Goal: Task Accomplishment & Management: Manage account settings

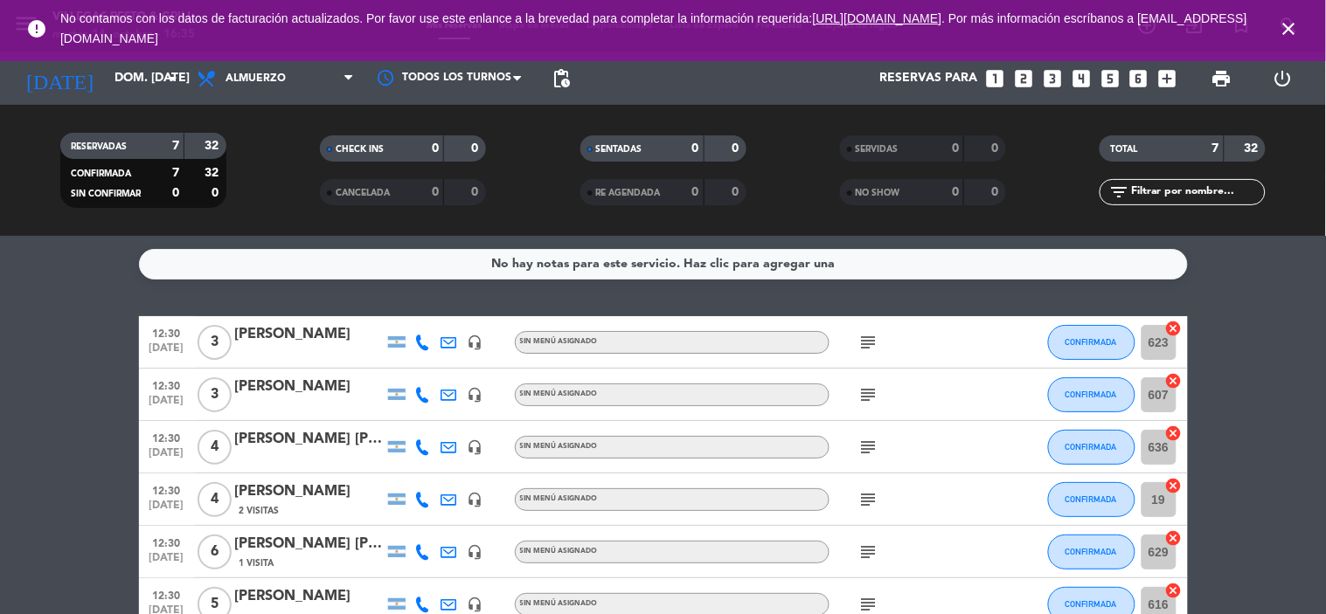
scroll to position [156, 0]
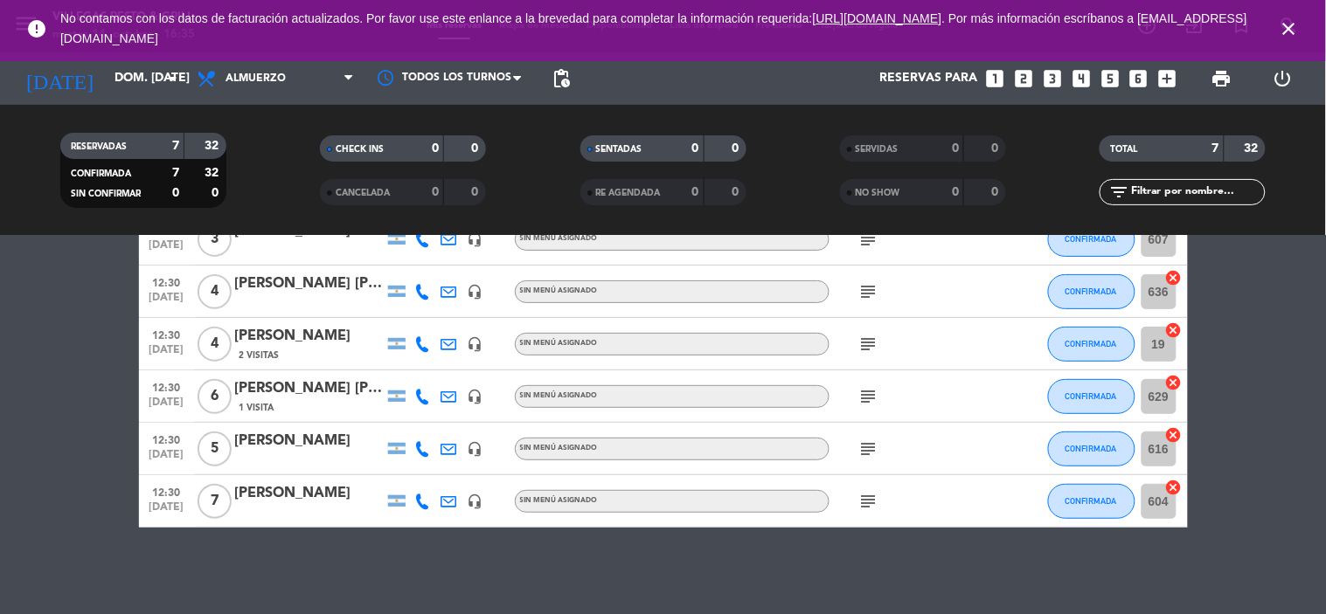
click at [1288, 20] on icon "close" at bounding box center [1288, 28] width 21 height 21
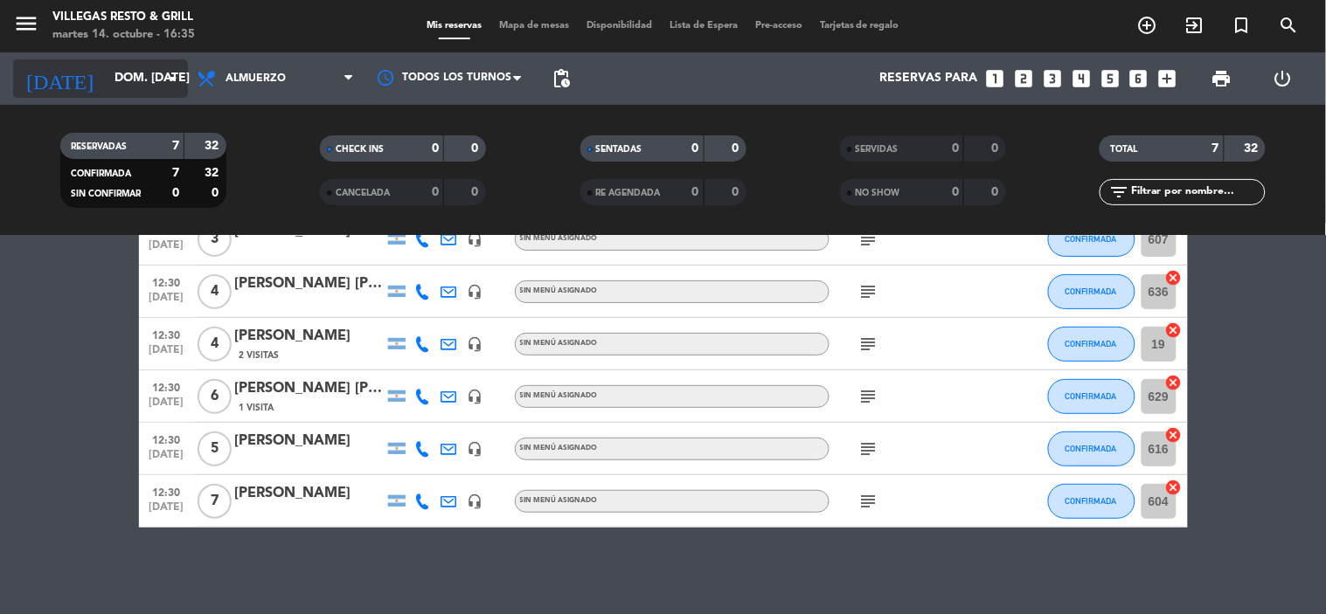
click at [152, 63] on input "dom. [DATE]" at bounding box center [189, 78] width 166 height 31
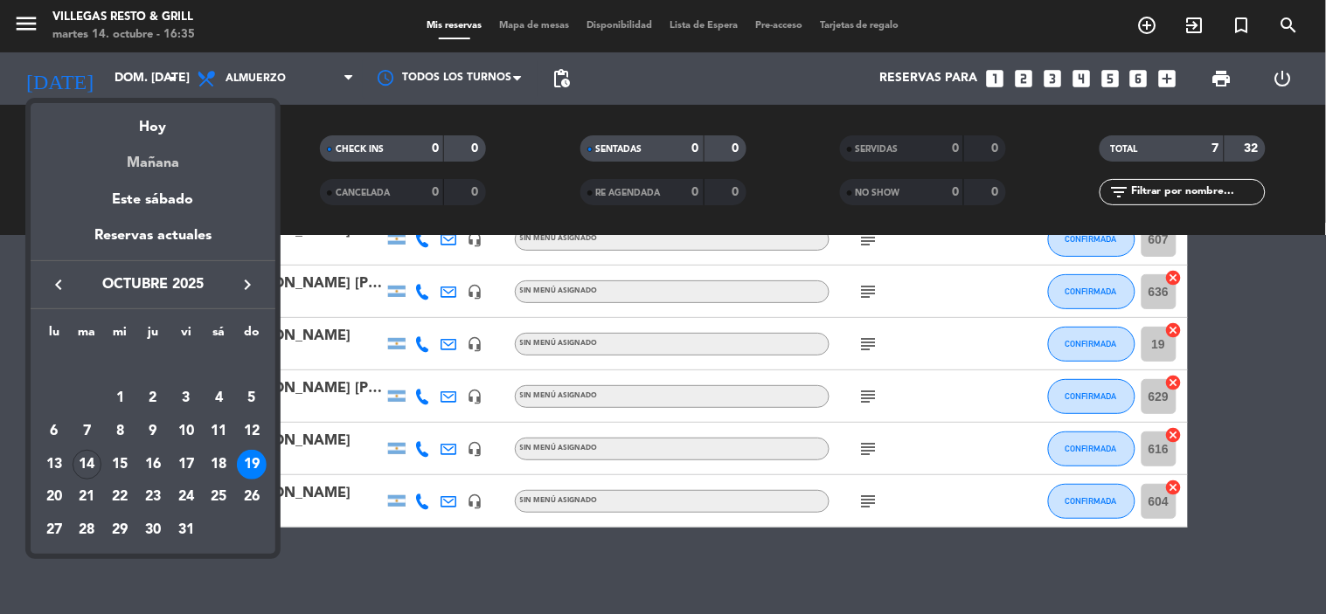
click at [153, 150] on div "Mañana" at bounding box center [153, 157] width 245 height 36
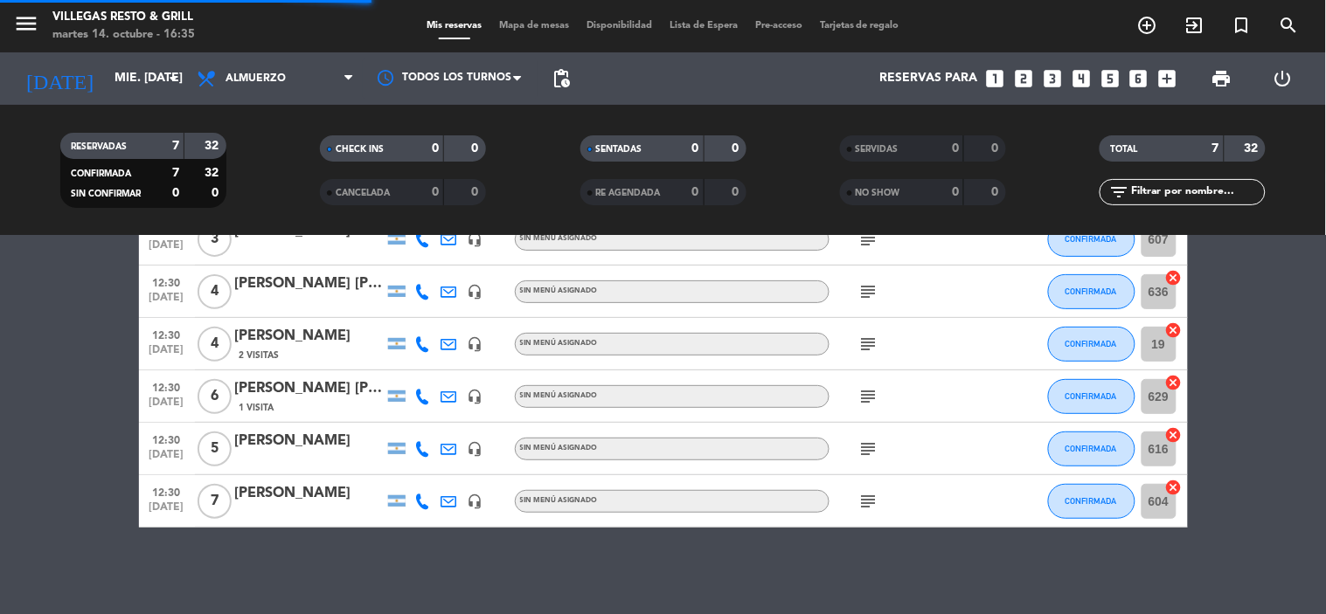
click at [267, 50] on div "menu Villegas Resto & Grill martes 14. octubre - 16:35 Mis reservas Mapa de mes…" at bounding box center [663, 26] width 1326 height 52
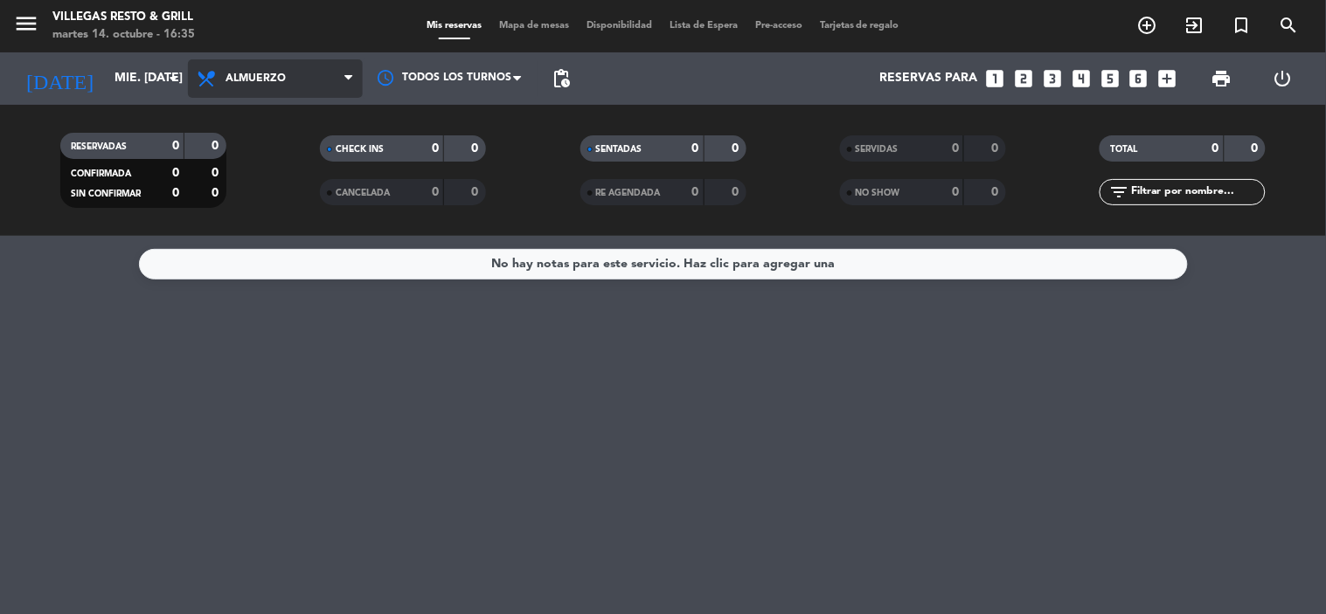
click at [280, 91] on span "Almuerzo" at bounding box center [275, 78] width 175 height 38
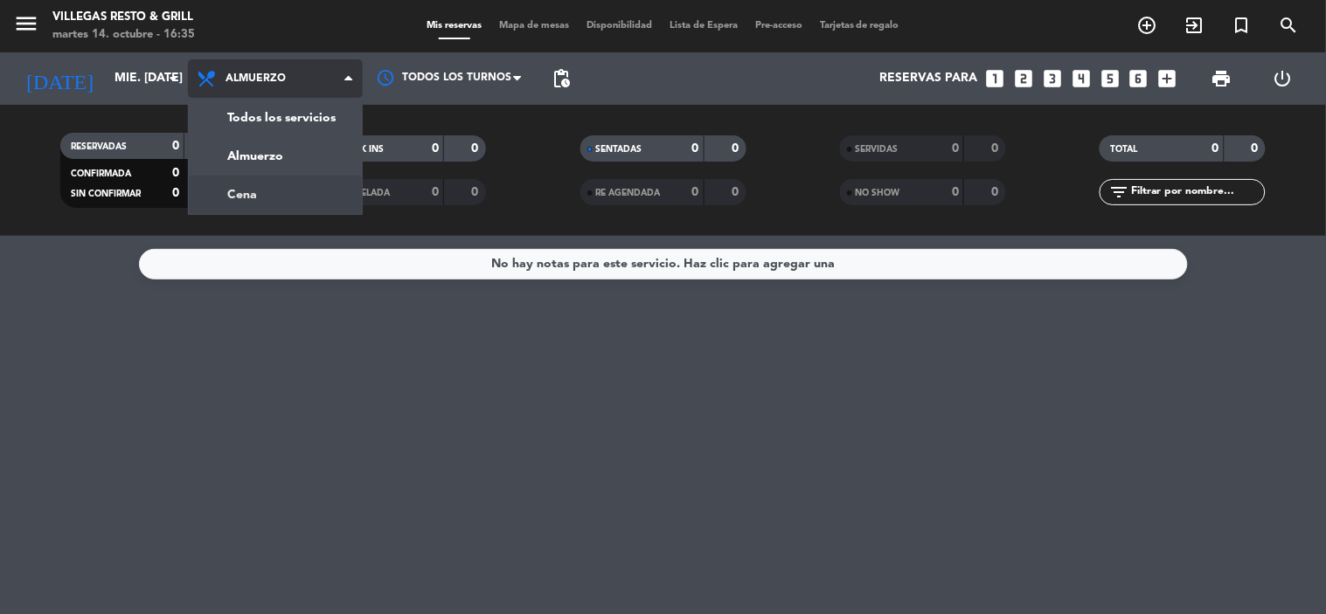
click at [275, 190] on div "menu Villegas Resto & Grill martes 14. octubre - 16:35 Mis reservas Mapa de mes…" at bounding box center [663, 118] width 1326 height 236
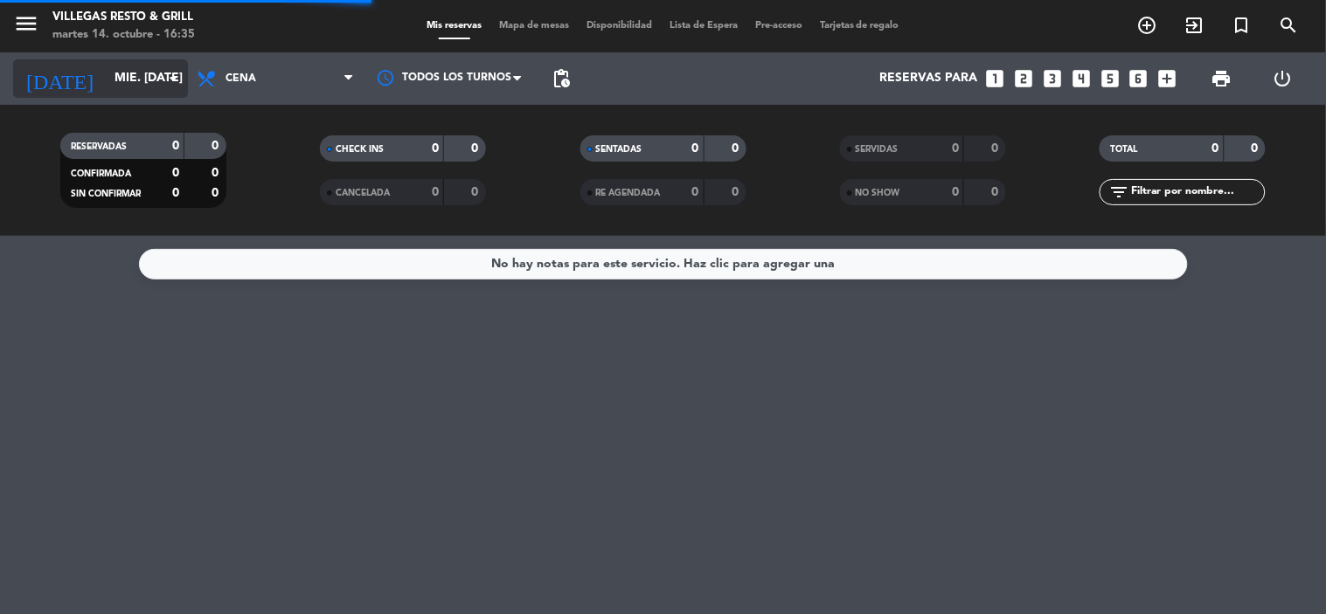
click at [132, 84] on input "mié. [DATE]" at bounding box center [189, 78] width 166 height 31
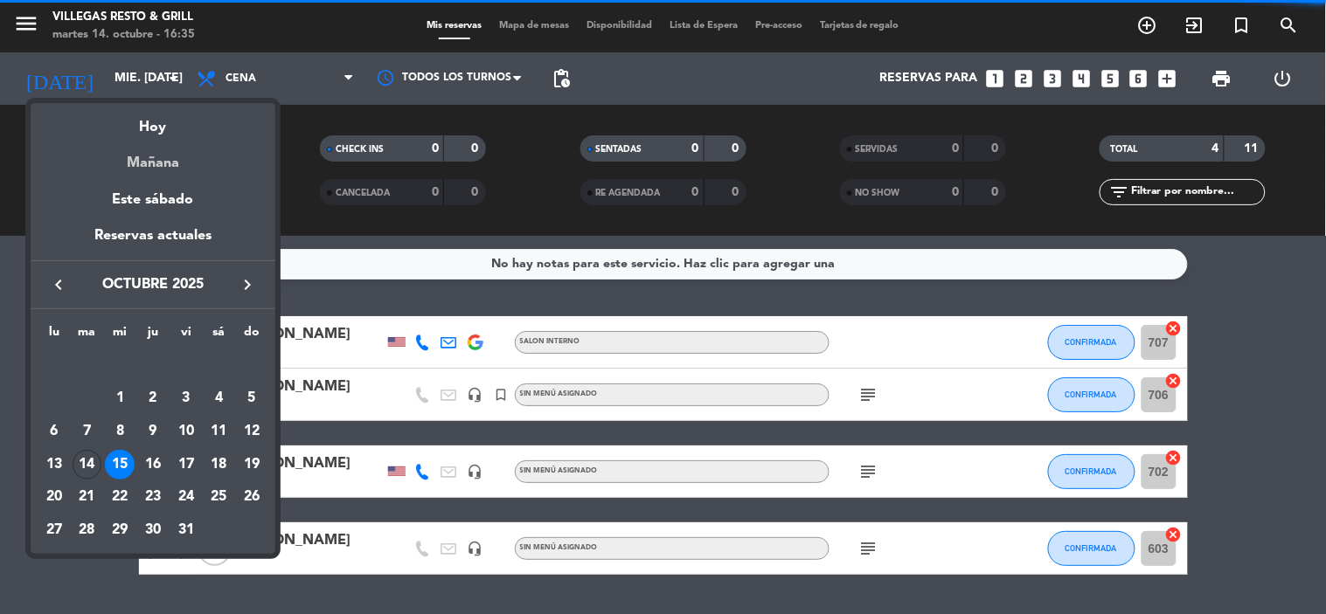
click at [128, 167] on div "Mañana" at bounding box center [153, 157] width 245 height 36
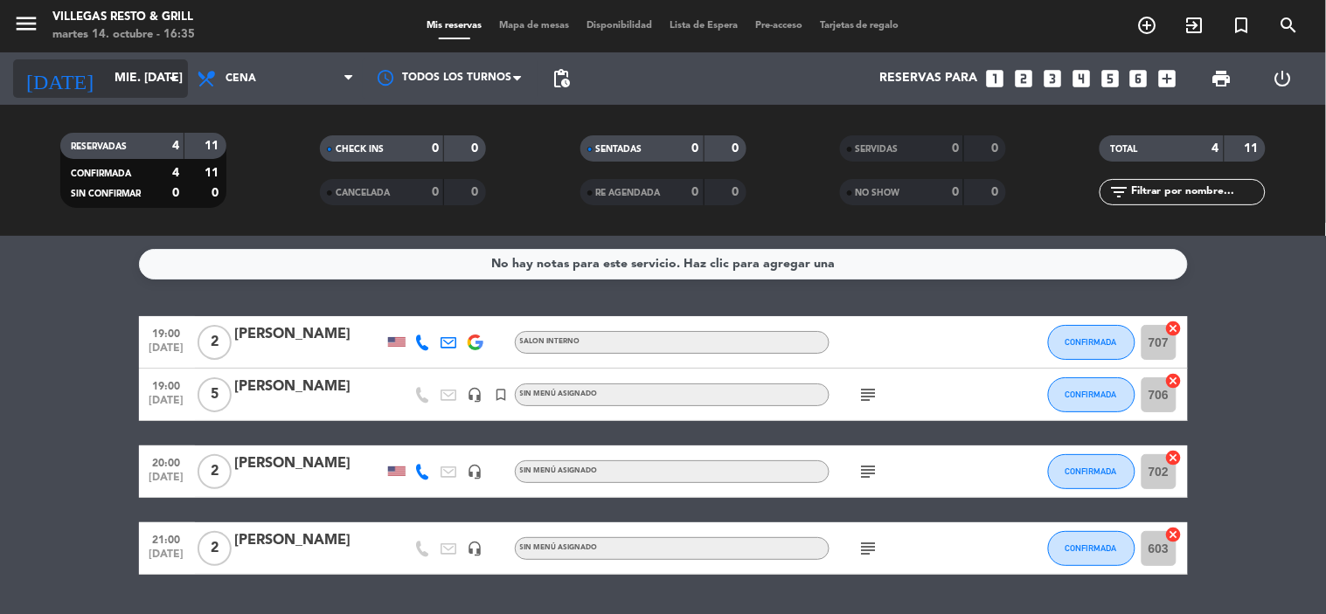
click at [135, 96] on div "[DATE] mié. [DATE] arrow_drop_down" at bounding box center [100, 78] width 175 height 38
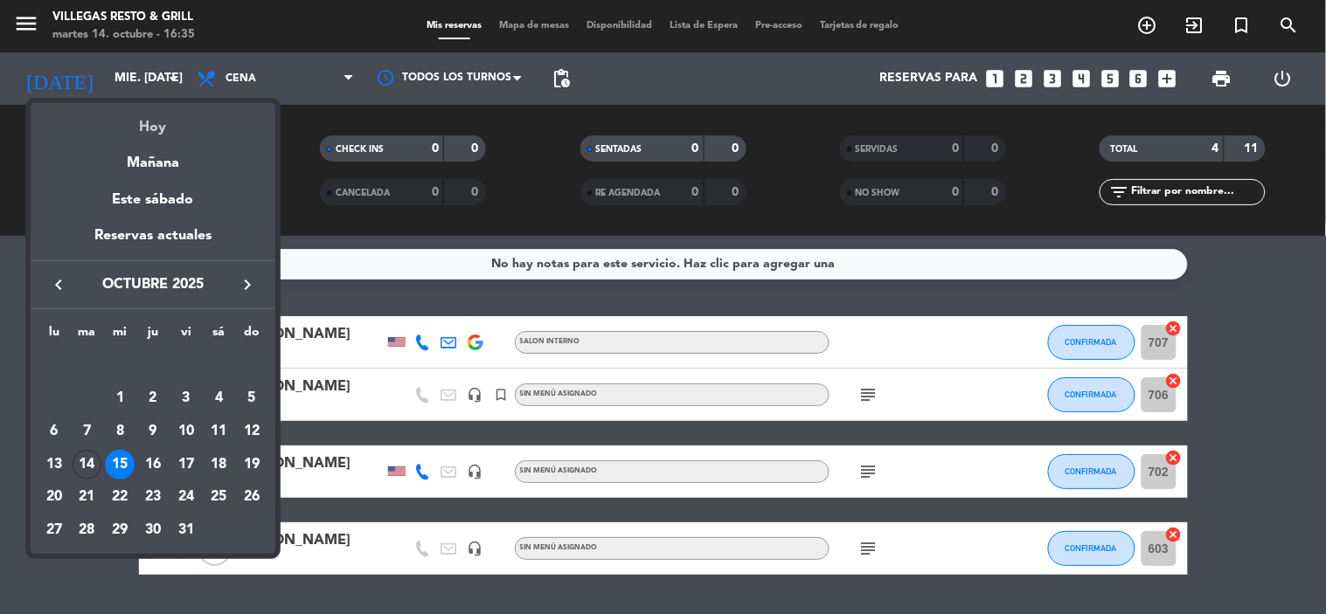
click at [138, 134] on div "Hoy" at bounding box center [153, 121] width 245 height 36
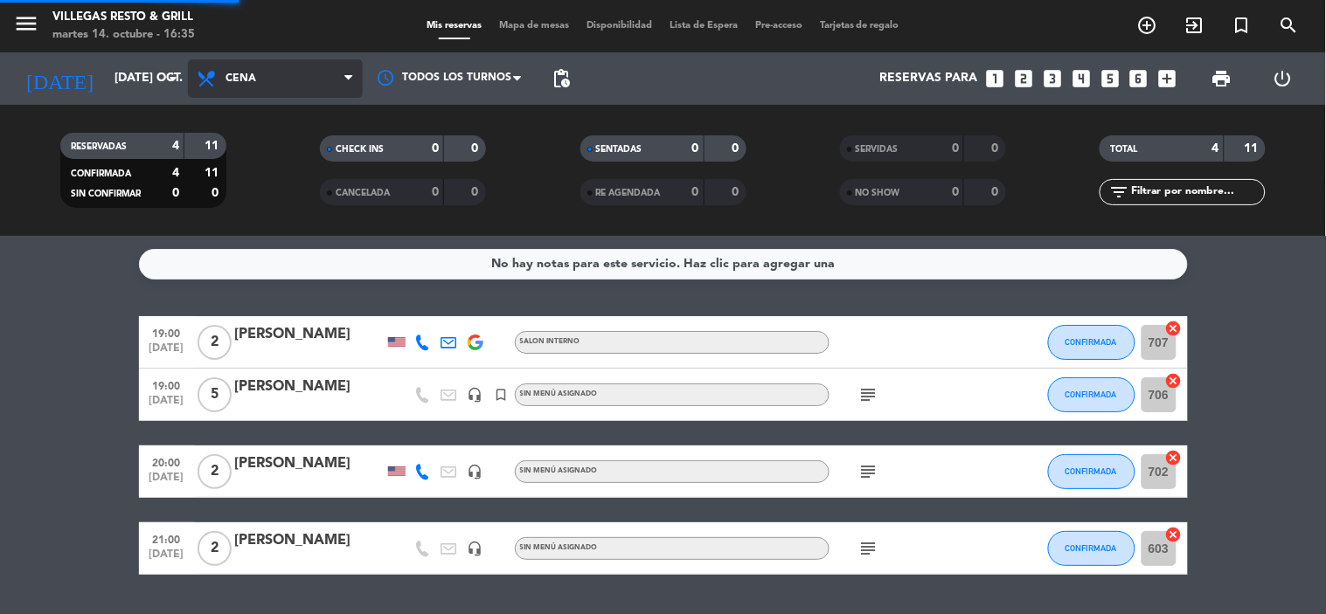
click at [211, 91] on span "Cena" at bounding box center [275, 78] width 175 height 38
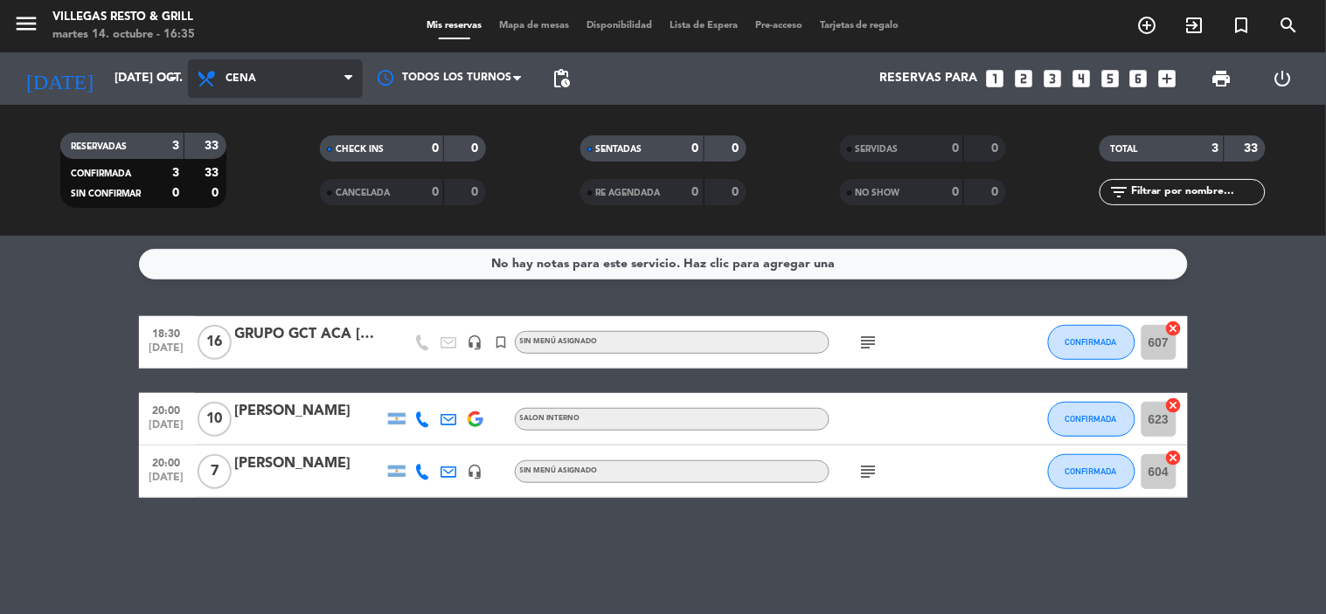
click at [210, 85] on icon at bounding box center [208, 78] width 25 height 21
click at [214, 149] on div "menu Villegas Resto & Grill martes 14. octubre - 16:35 Mis reservas Mapa de mes…" at bounding box center [663, 118] width 1326 height 236
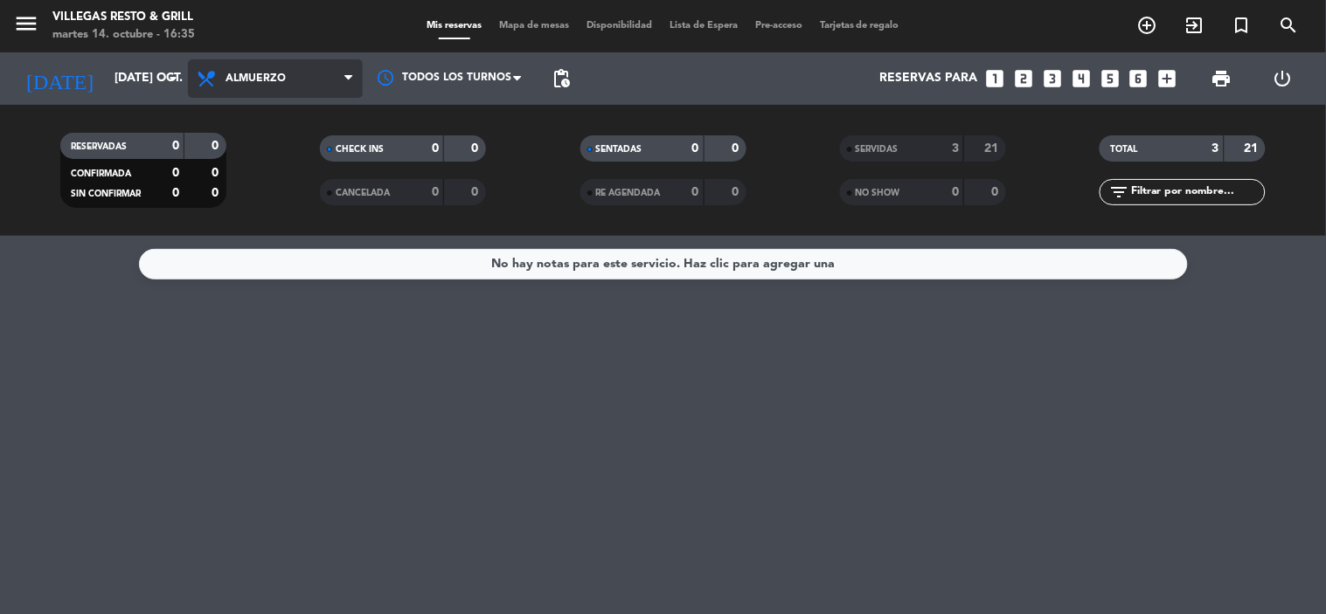
click at [254, 84] on span "Almuerzo" at bounding box center [255, 79] width 60 height 12
click at [267, 194] on div "menu Villegas Resto & Grill martes 14. octubre - 16:35 Mis reservas Mapa de mes…" at bounding box center [663, 118] width 1326 height 236
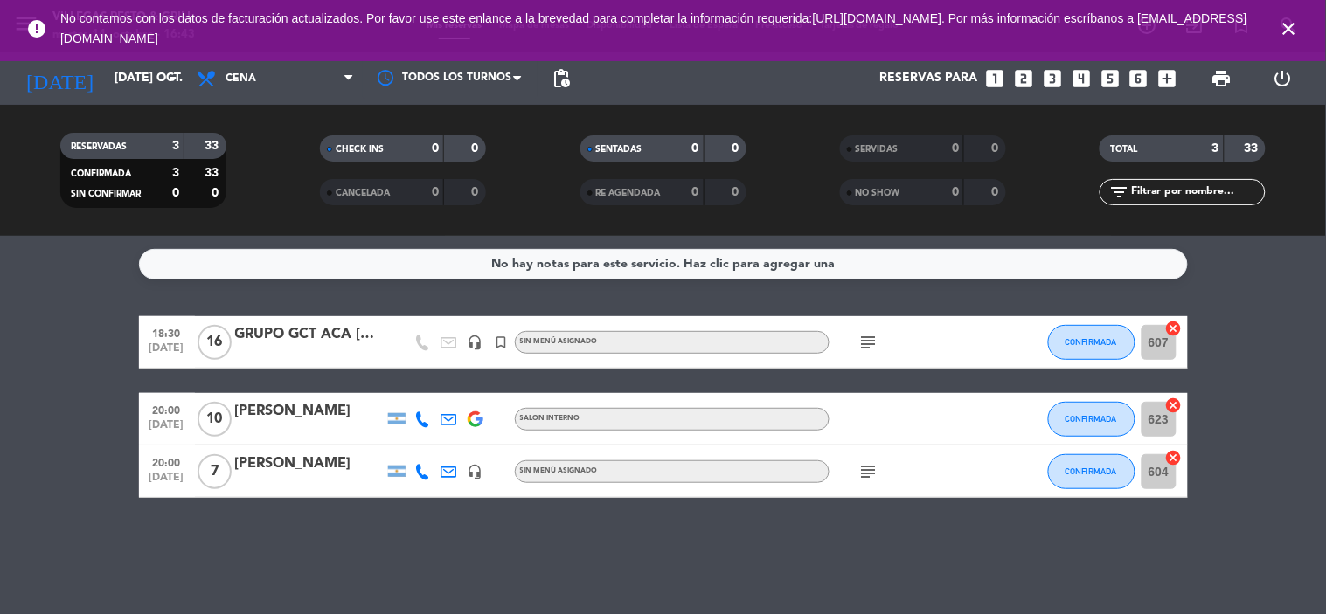
click at [1299, 32] on span "close" at bounding box center [1288, 28] width 47 height 47
click at [1295, 37] on icon "close" at bounding box center [1288, 28] width 21 height 21
click at [129, 79] on input "[DATE] oct." at bounding box center [189, 78] width 166 height 31
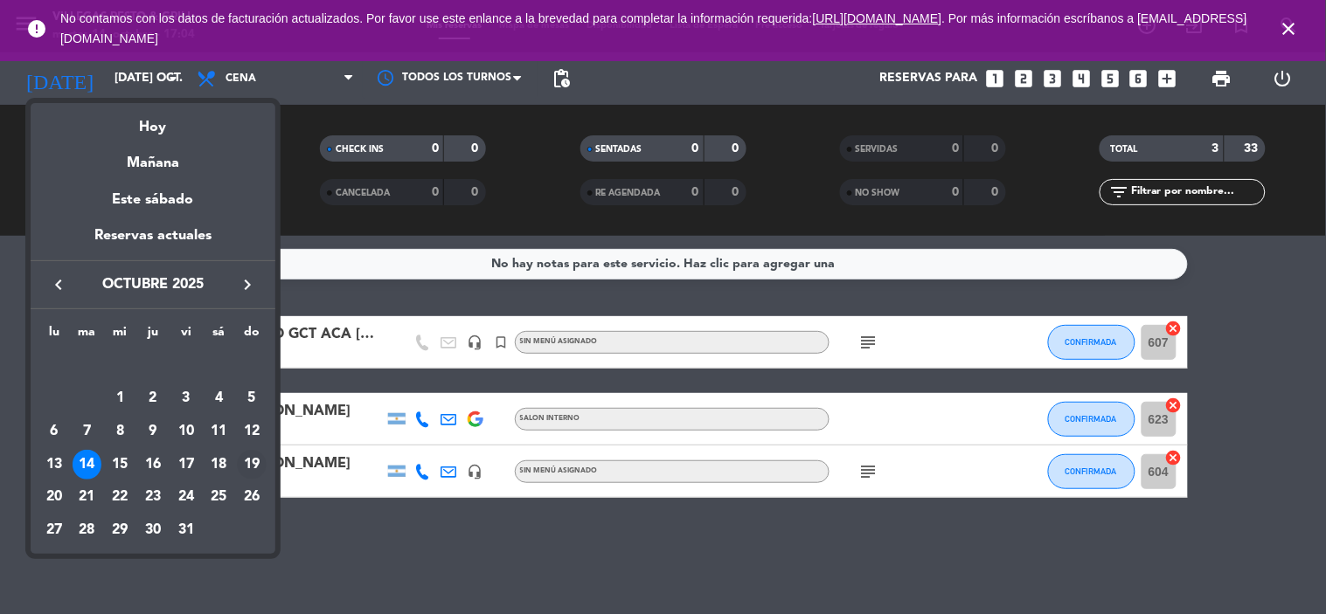
click at [246, 466] on div "19" at bounding box center [252, 465] width 30 height 30
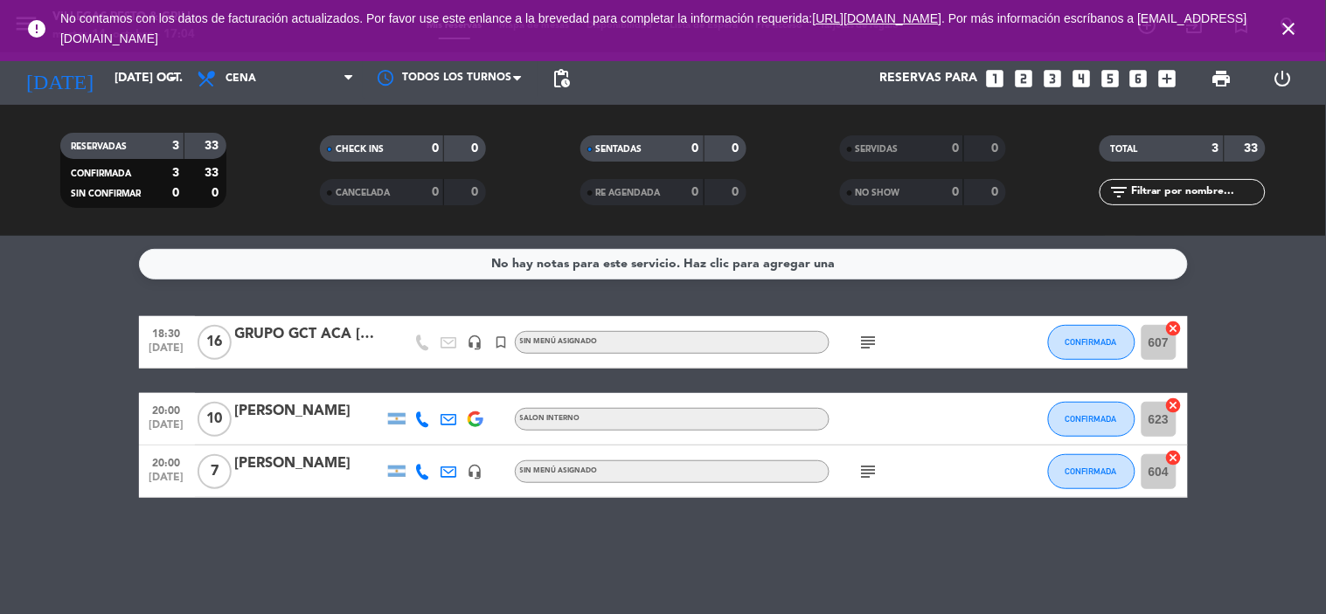
type input "dom. [DATE]"
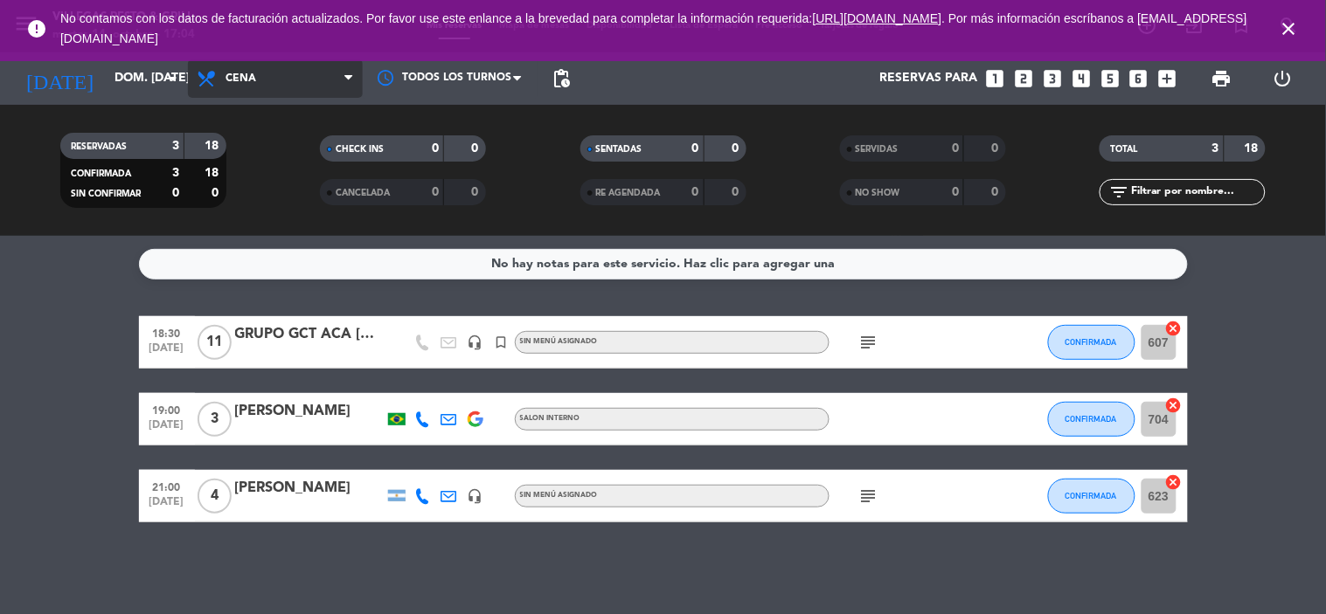
click at [239, 89] on span "Cena" at bounding box center [275, 78] width 175 height 38
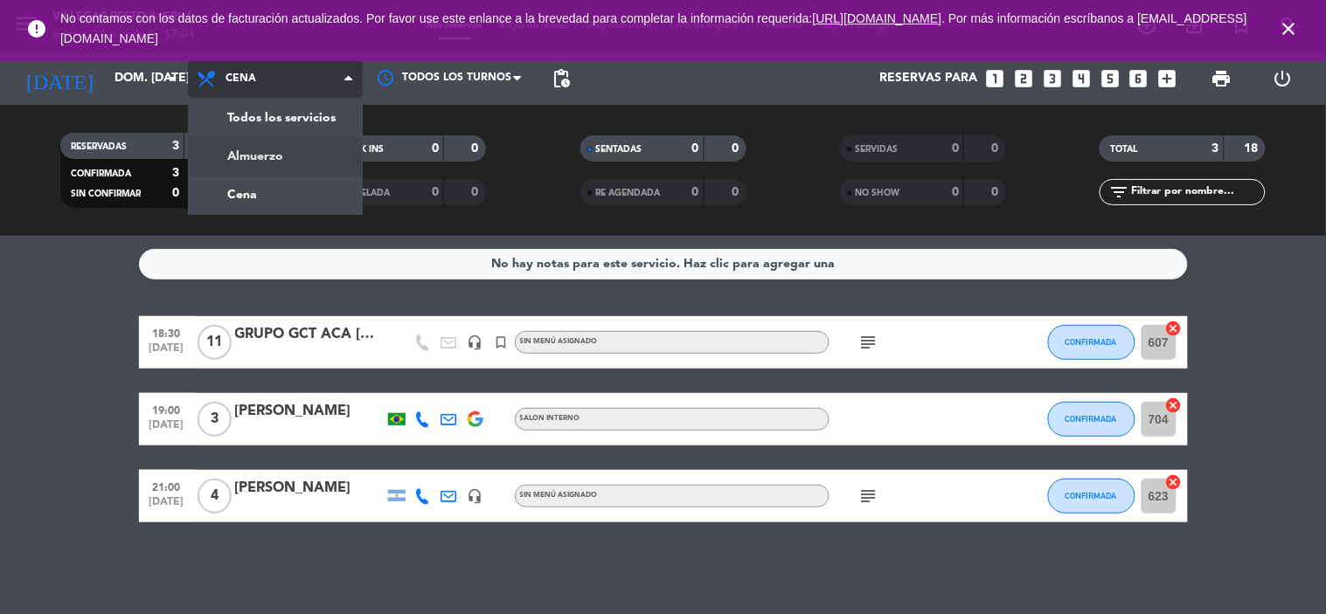
click at [231, 144] on div "menu Villegas Resto & Grill martes 14. octubre - 17:04 Mis reservas Mapa de mes…" at bounding box center [663, 118] width 1326 height 236
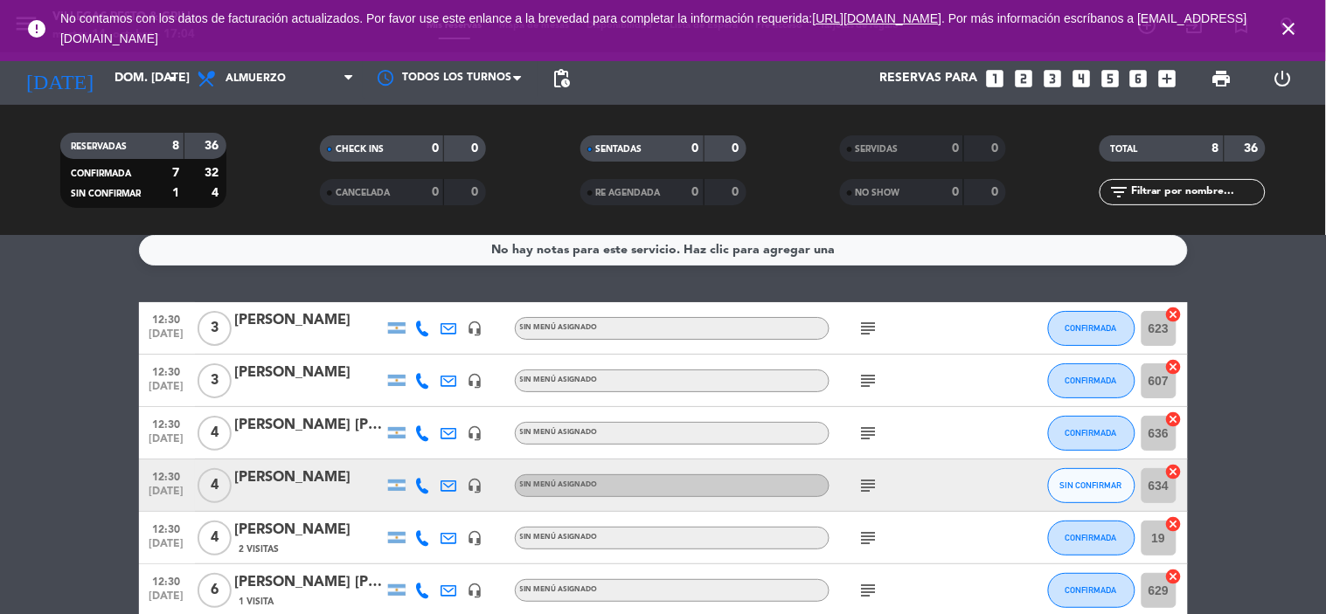
scroll to position [208, 0]
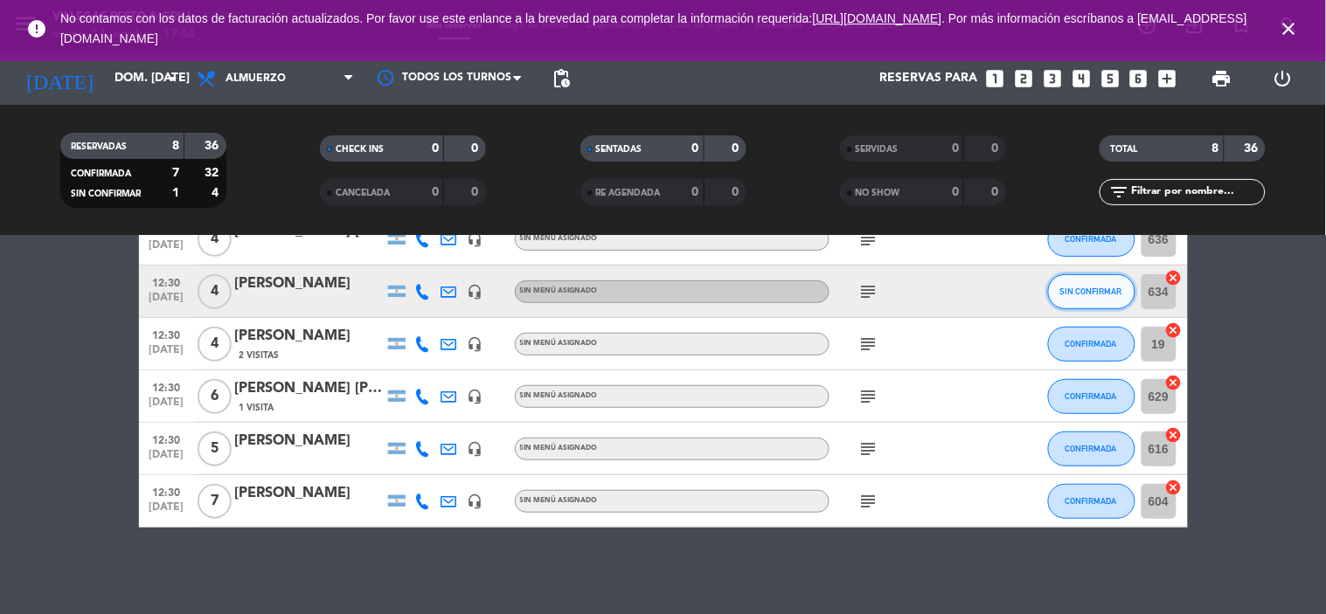
click at [1080, 291] on span "SIN CONFIRMAR" at bounding box center [1091, 292] width 62 height 10
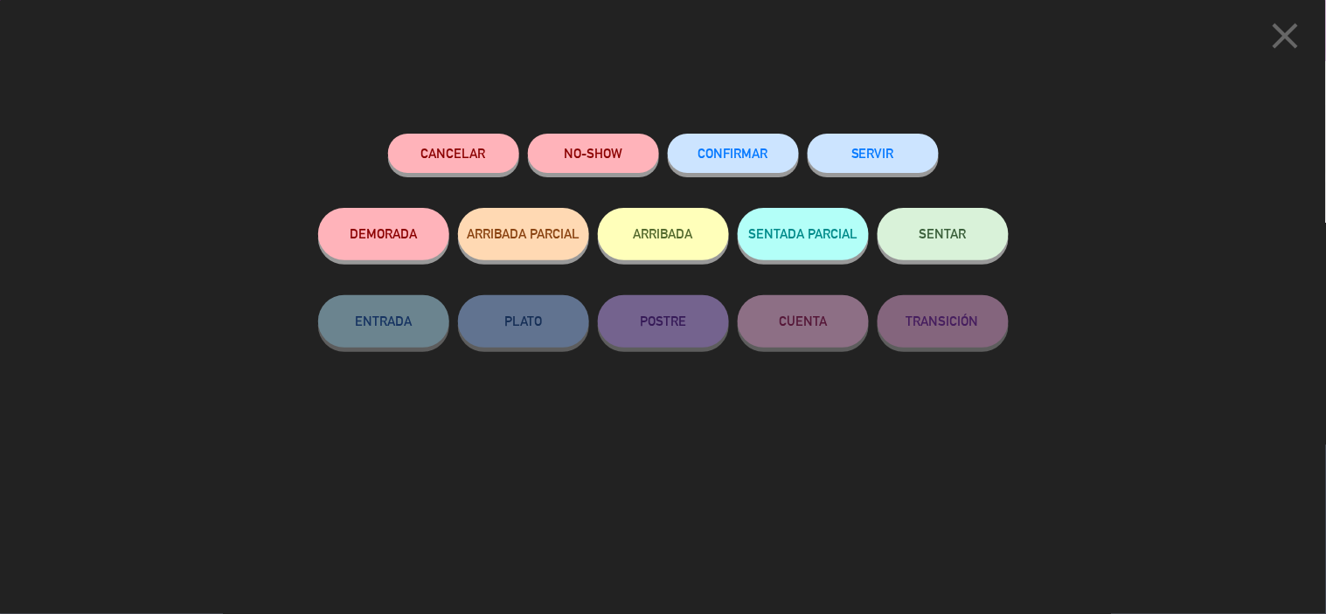
click at [766, 155] on span "CONFIRMAR" at bounding box center [733, 153] width 70 height 15
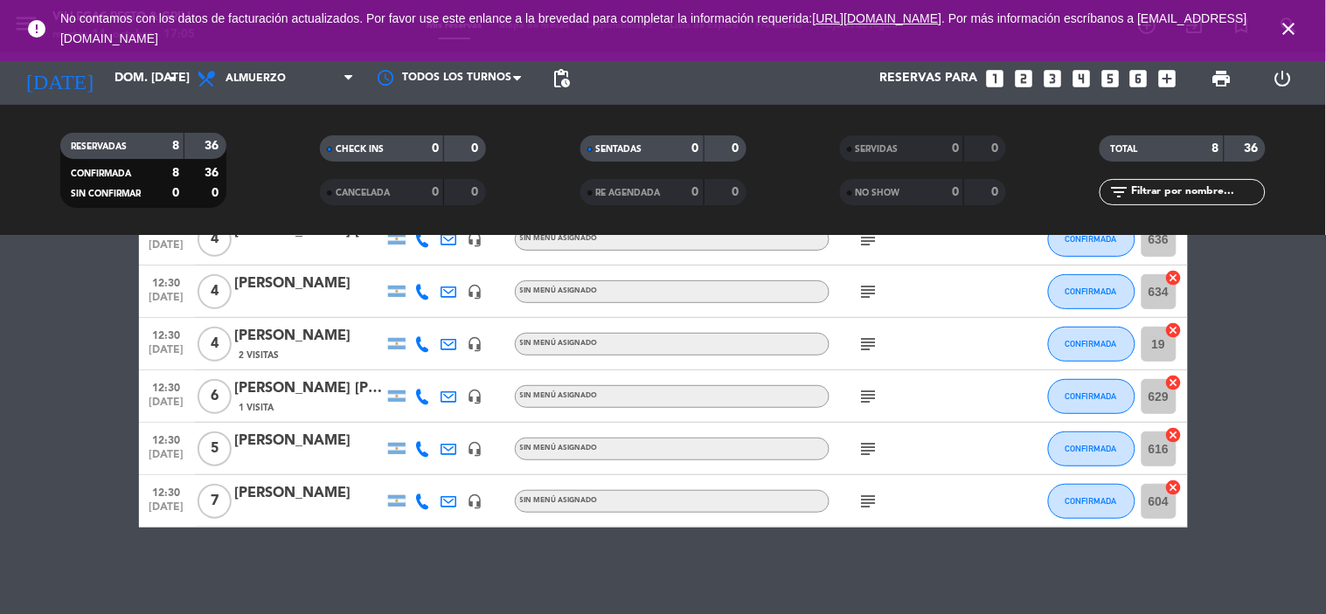
click at [856, 291] on span "subject" at bounding box center [868, 291] width 26 height 21
click at [861, 294] on icon "subject" at bounding box center [868, 291] width 21 height 21
click at [1254, 428] on bookings-row "12:30 [DATE] 3 [PERSON_NAME] headset_mic Sin menú asignado subject CONFIRMADA 6…" at bounding box center [663, 317] width 1326 height 419
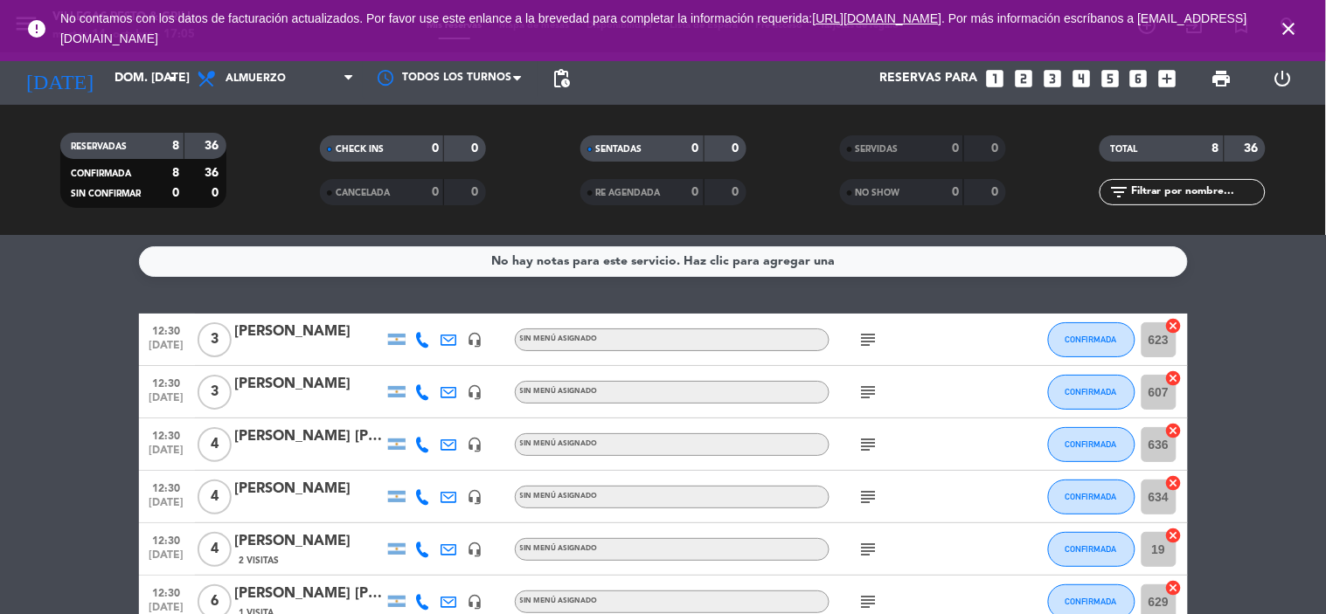
scroll to position [0, 0]
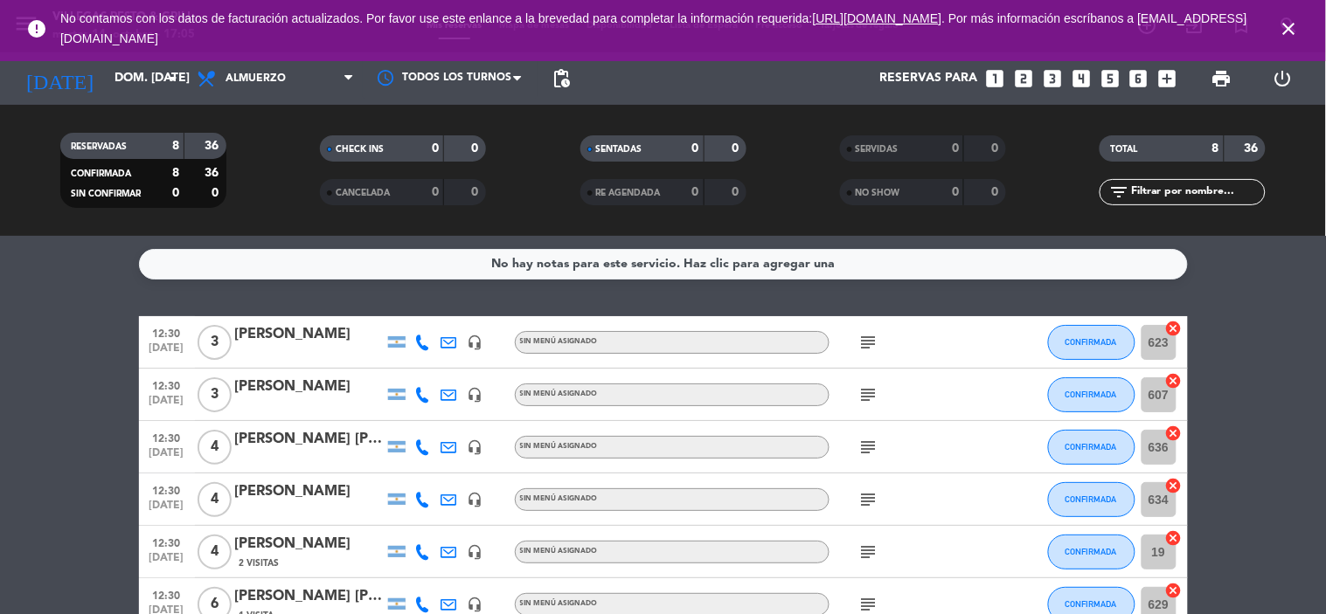
click at [868, 446] on icon "subject" at bounding box center [868, 447] width 21 height 21
click at [1325, 414] on bookings-row "12:30 [DATE] 3 [PERSON_NAME] headset_mic Sin menú asignado subject CONFIRMADA 6…" at bounding box center [663, 525] width 1326 height 419
click at [1277, 15] on span "close" at bounding box center [1288, 28] width 47 height 47
click at [1274, 9] on span "close" at bounding box center [1288, 28] width 47 height 47
click at [1288, 20] on icon "close" at bounding box center [1288, 28] width 21 height 21
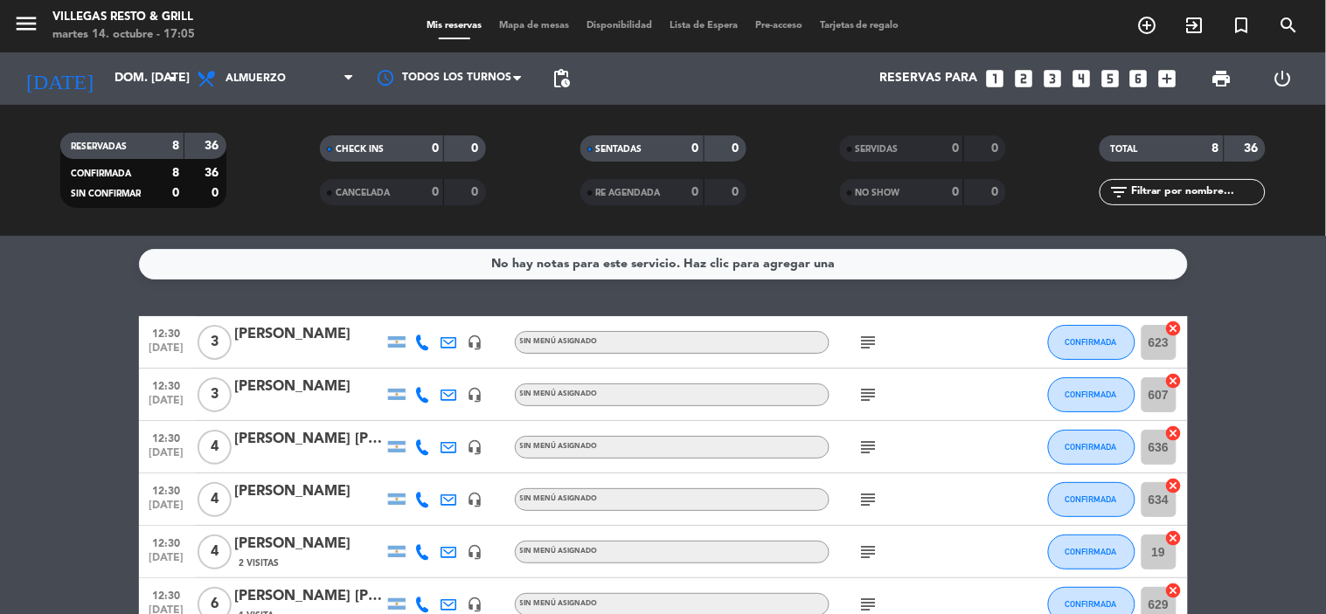
click at [505, 28] on span "Mapa de mesas" at bounding box center [533, 26] width 87 height 10
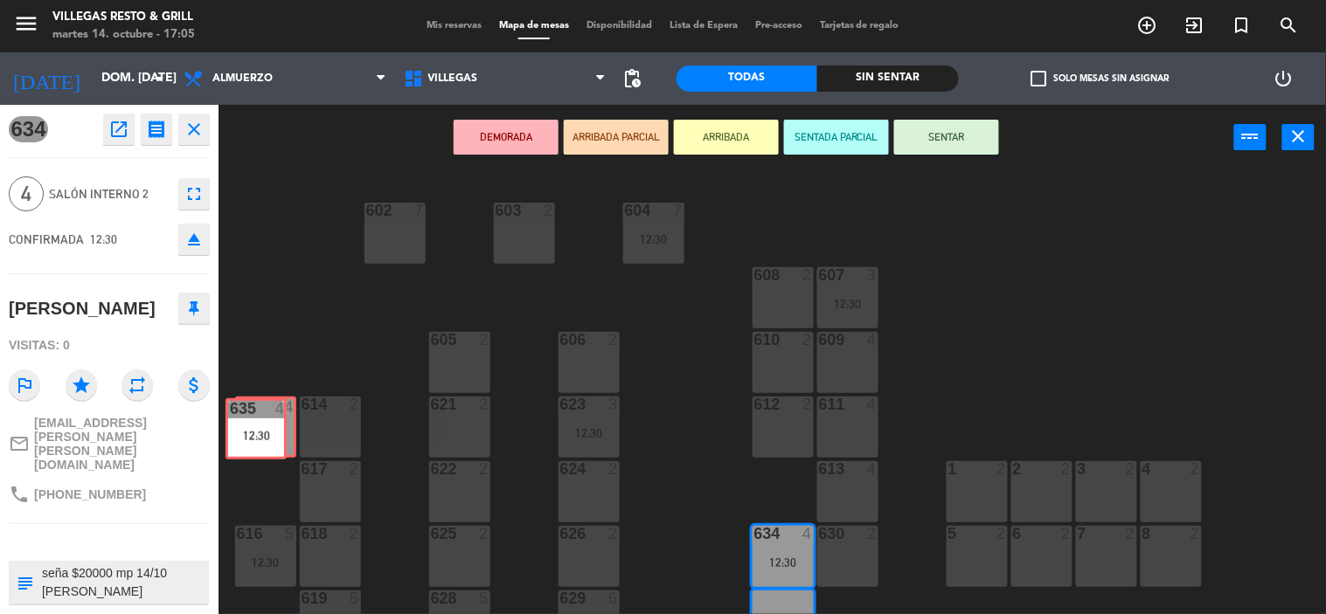
drag, startPoint x: 793, startPoint y: 336, endPoint x: 267, endPoint y: 437, distance: 536.5
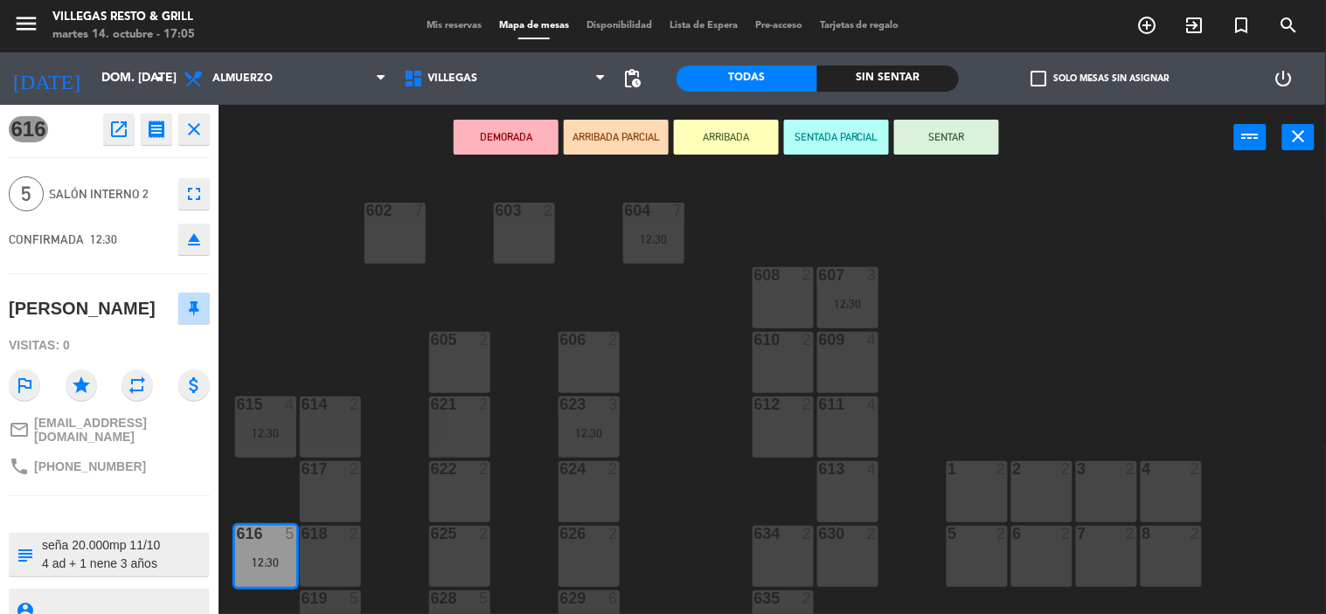
drag, startPoint x: 252, startPoint y: 574, endPoint x: 510, endPoint y: 258, distance: 408.6
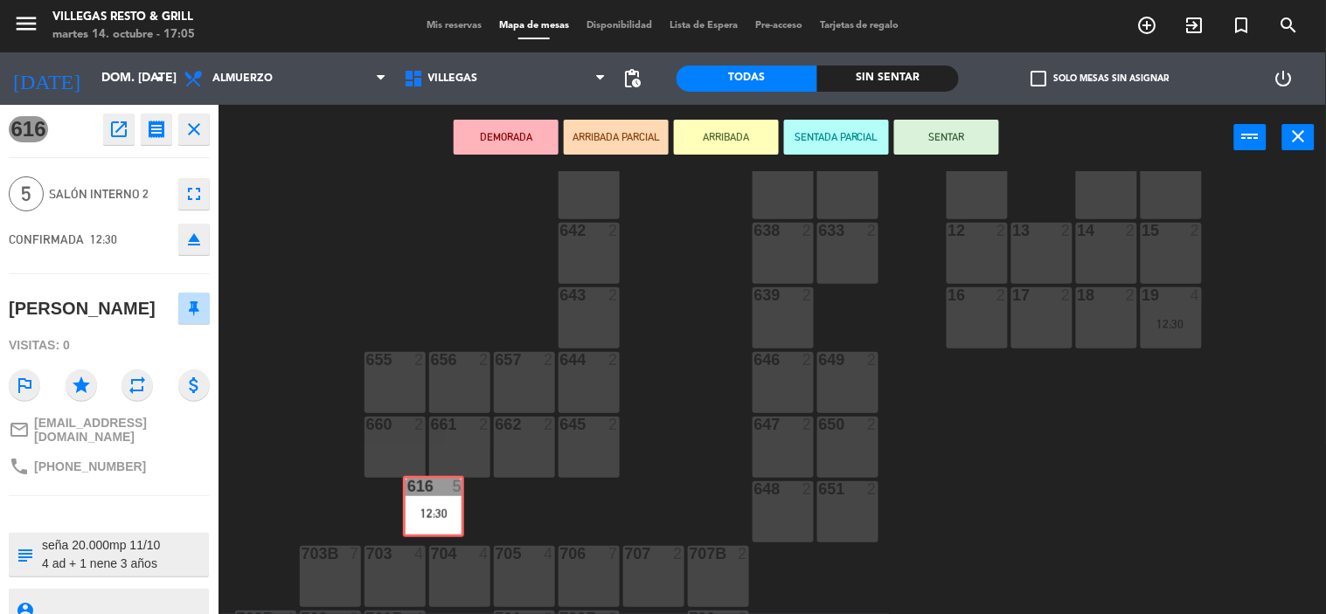
scroll to position [617, 0]
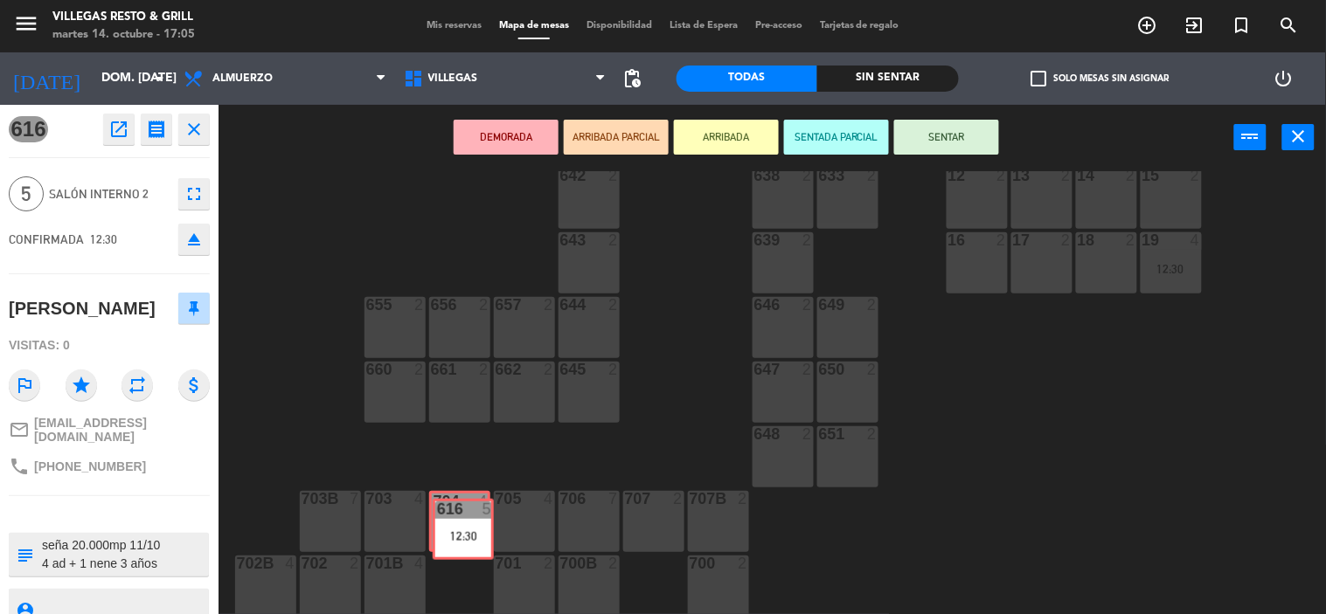
drag, startPoint x: 237, startPoint y: 555, endPoint x: 435, endPoint y: 528, distance: 200.2
click at [435, 528] on div "602 7 603 2 604 7 12:30 608 2 607 3 12:30 605 2 606 2 610 2 609 4 621 2 623 3 1…" at bounding box center [779, 393] width 1094 height 444
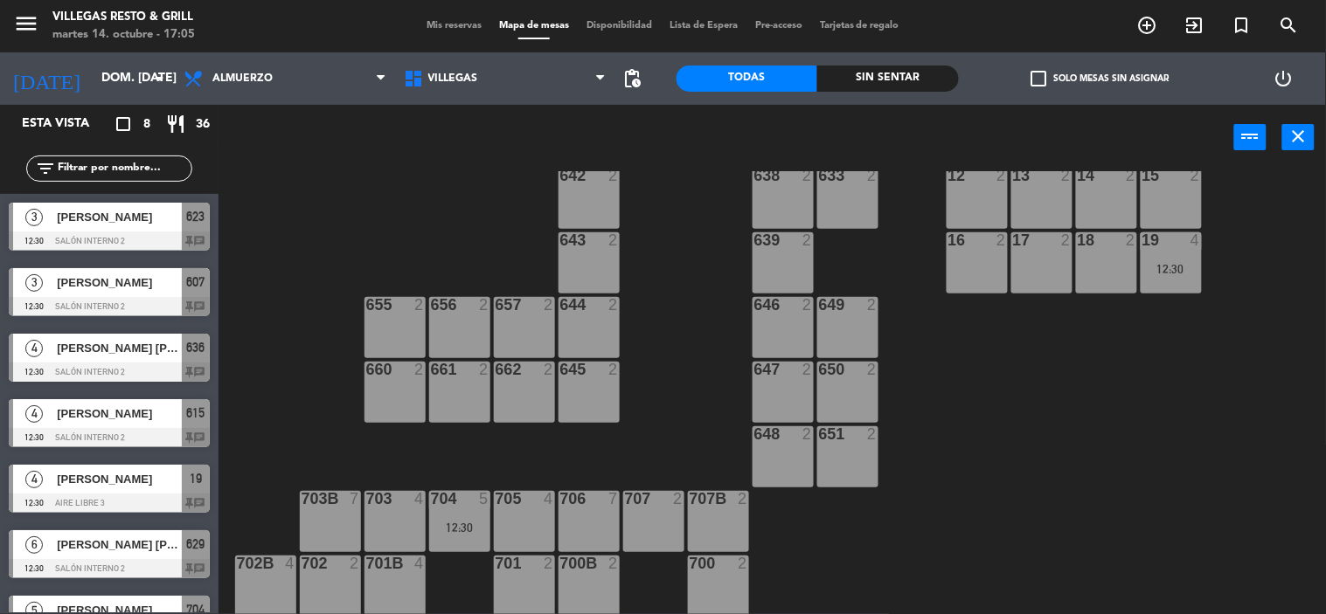
scroll to position [59, 0]
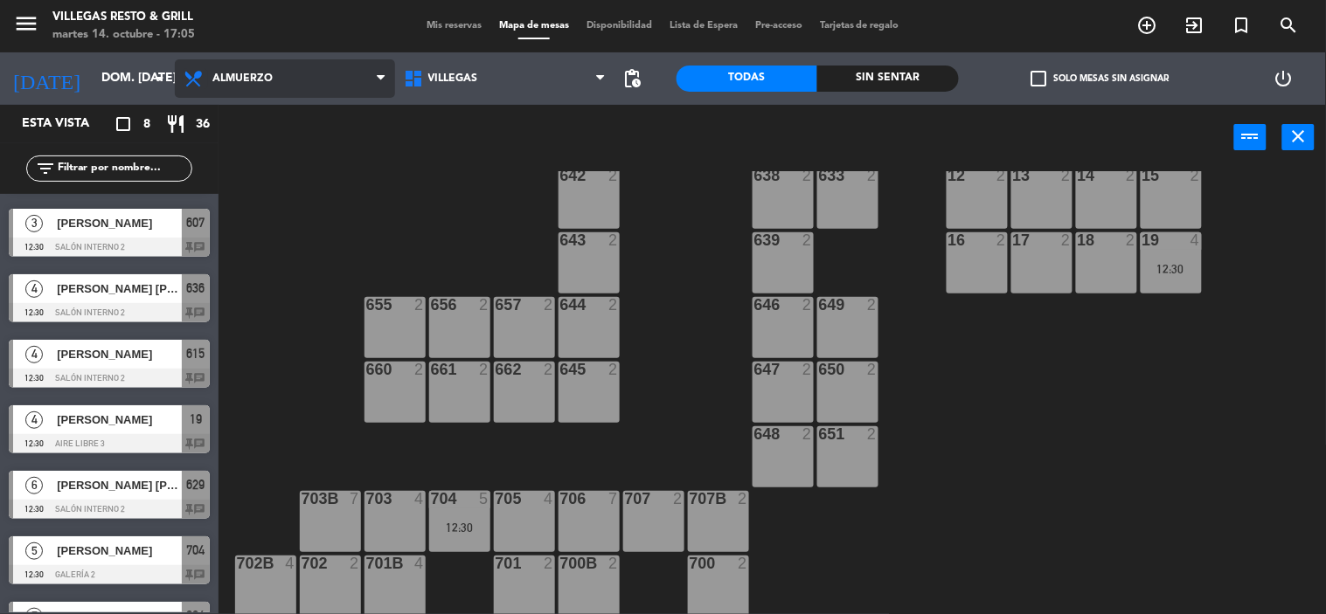
click at [189, 81] on icon at bounding box center [195, 78] width 25 height 21
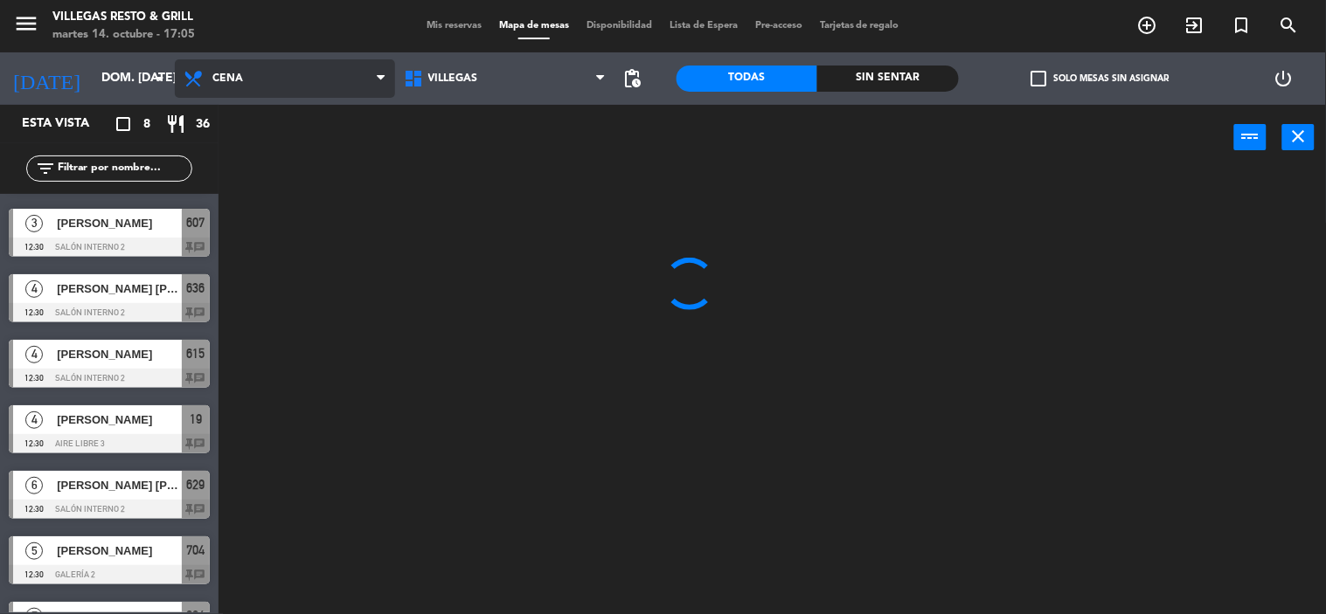
scroll to position [0, 0]
click at [218, 149] on ng-component "menu Villegas Resto & Grill martes 14. octubre - 17:05 Mis reservas Mapa de mes…" at bounding box center [663, 307] width 1326 height 615
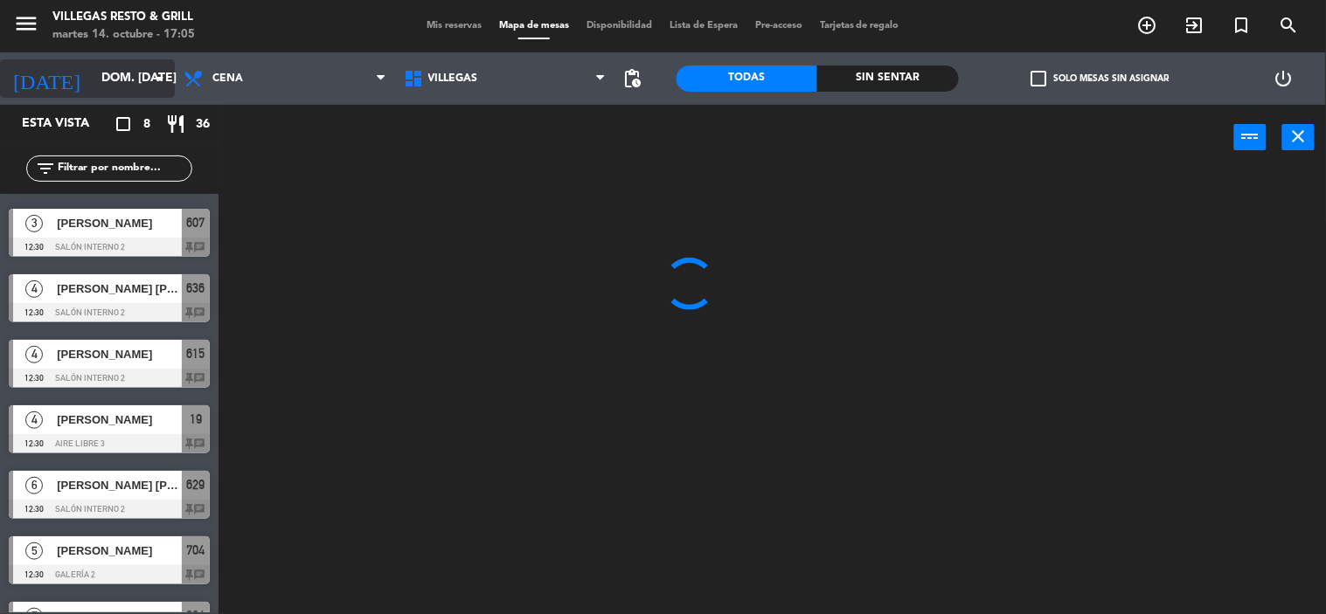
click at [154, 86] on icon "arrow_drop_down" at bounding box center [159, 78] width 21 height 21
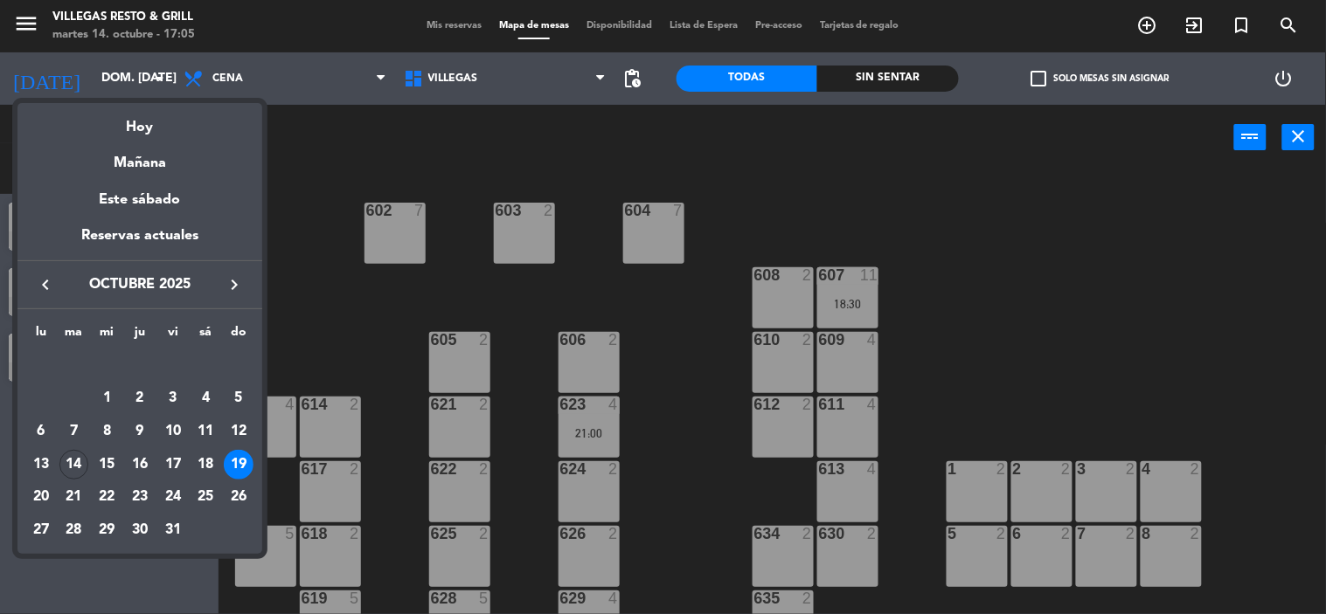
click at [297, 153] on div at bounding box center [663, 307] width 1326 height 614
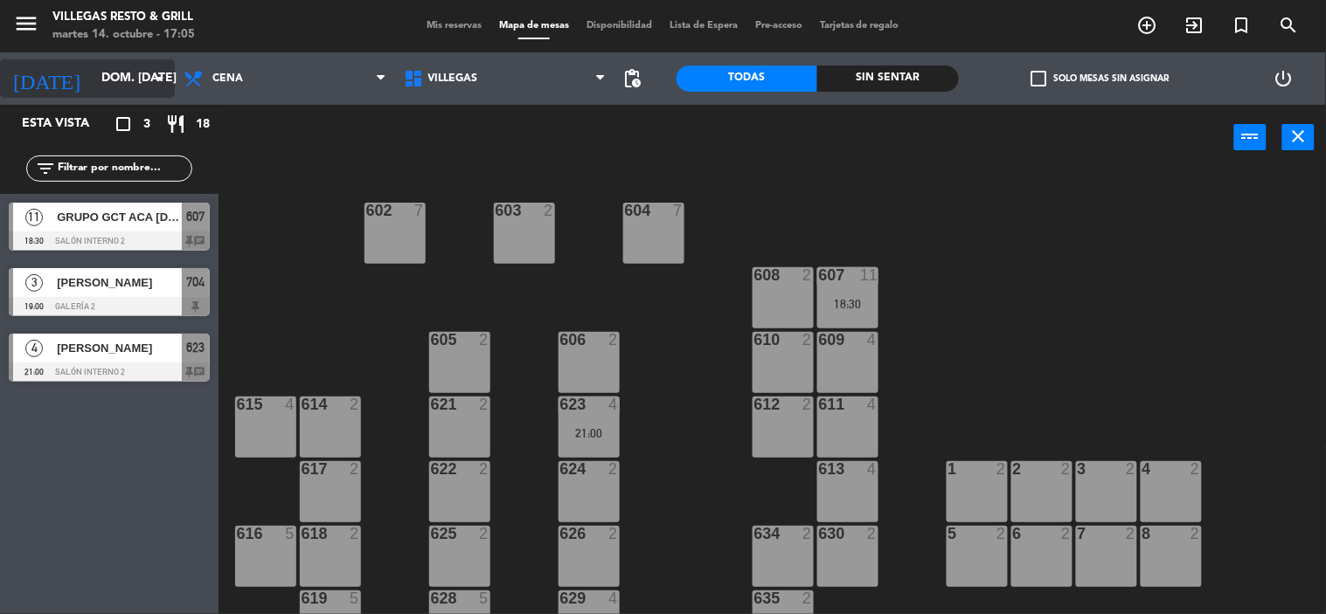
click at [93, 77] on input "dom. [DATE]" at bounding box center [176, 78] width 166 height 31
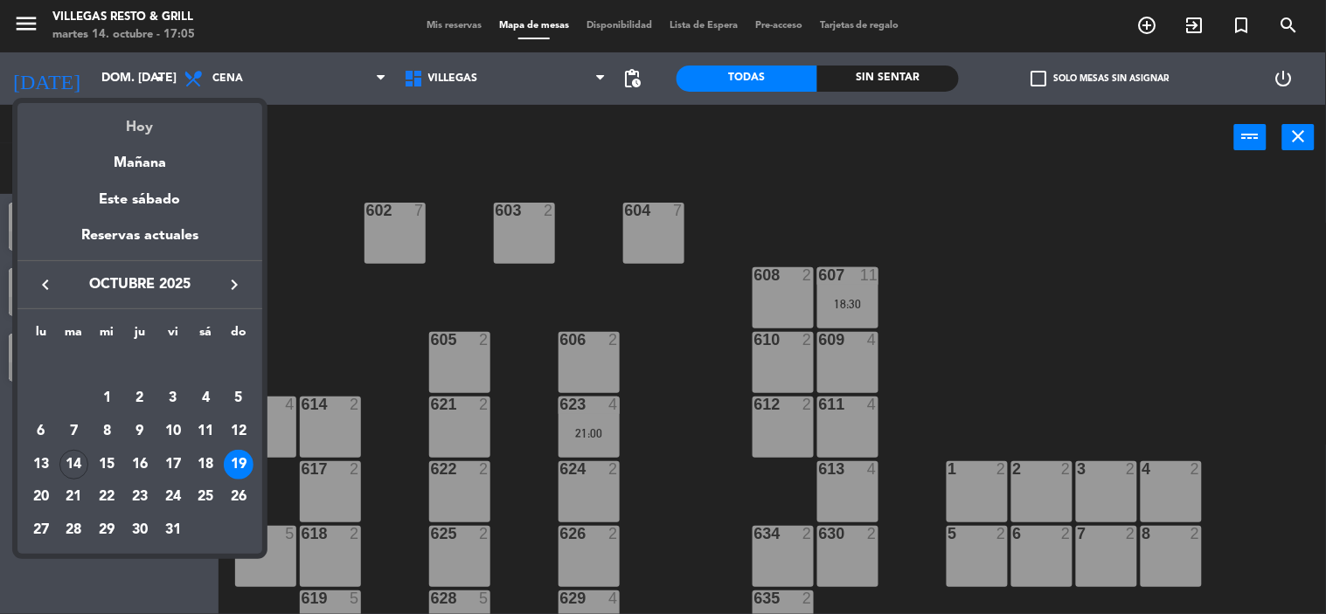
click at [135, 137] on div "Hoy" at bounding box center [139, 121] width 245 height 36
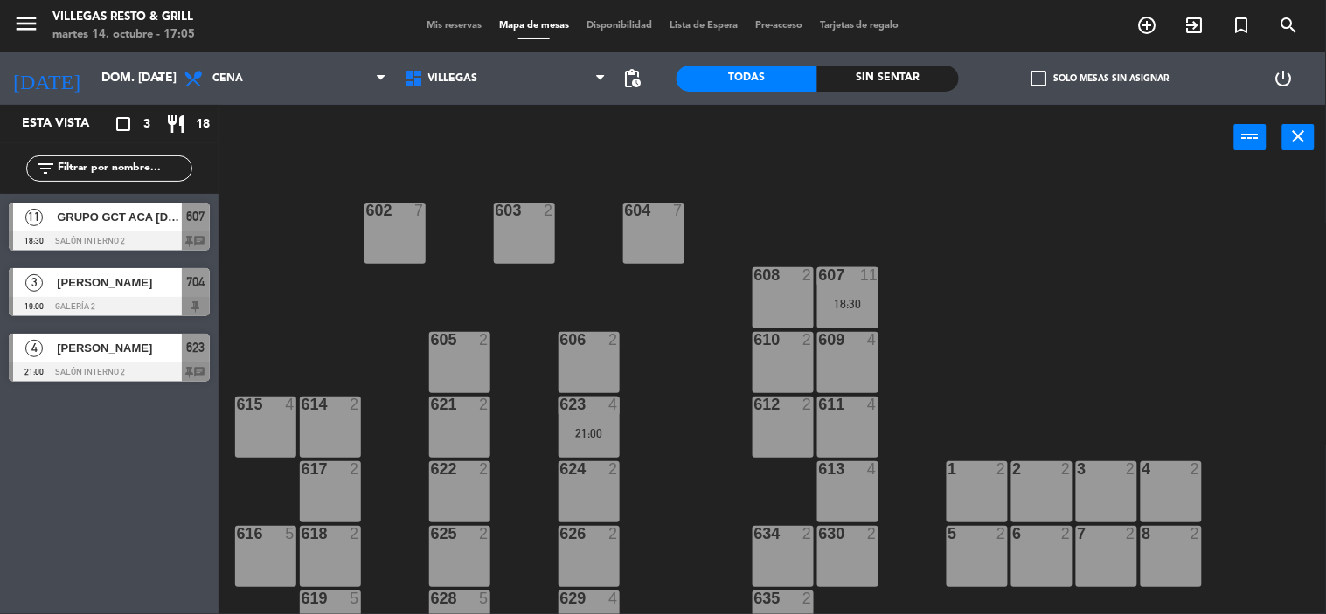
type input "[DATE] oct."
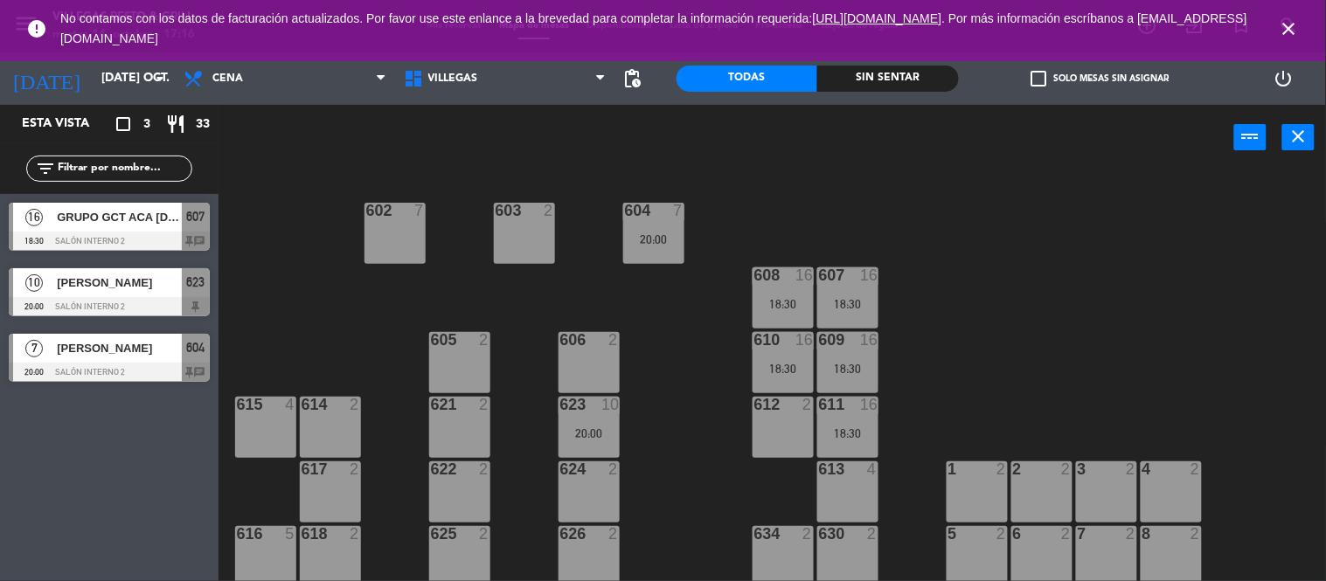
click at [1184, 321] on div "602 7 603 2 604 7 20:00 608 16 18:30 607 16 18:30 605 2 606 2 610 16 18:30 609 …" at bounding box center [779, 393] width 1094 height 444
